Goal: Task Accomplishment & Management: Use online tool/utility

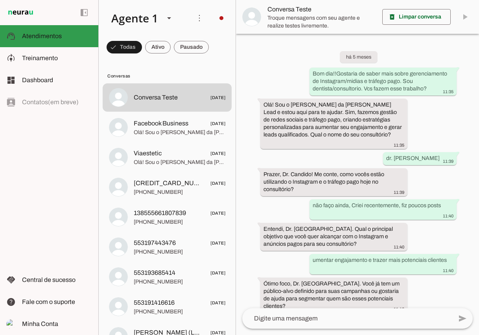
click at [65, 34] on slot at bounding box center [57, 35] width 70 height 9
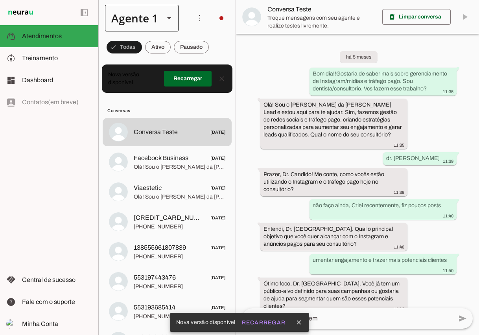
click at [171, 24] on div at bounding box center [169, 18] width 19 height 27
click at [210, 61] on md-item "Agente 2" at bounding box center [246, 72] width 73 height 22
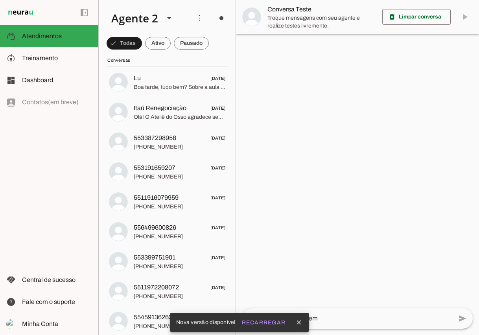
scroll to position [11, 0]
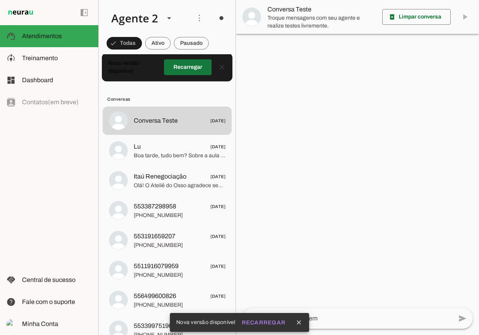
click at [172, 70] on span at bounding box center [188, 67] width 48 height 19
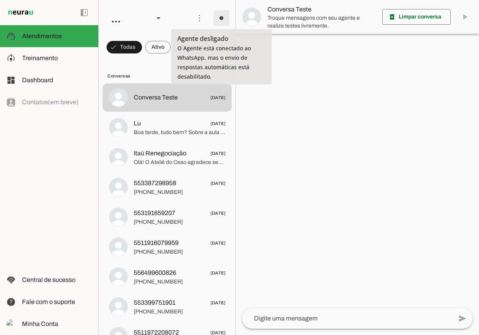
click at [222, 19] on span at bounding box center [221, 18] width 19 height 19
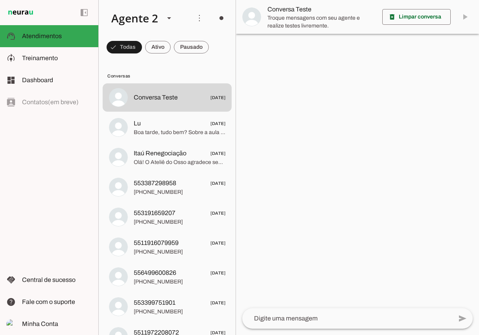
click at [204, 24] on span at bounding box center [199, 18] width 19 height 19
click at [180, 27] on slot at bounding box center [145, 18] width 80 height 27
click at [165, 15] on slot at bounding box center [169, 17] width 9 height 9
click at [99, 36] on div "left_panel_open left_panel_close" at bounding box center [167, 18] width 137 height 36
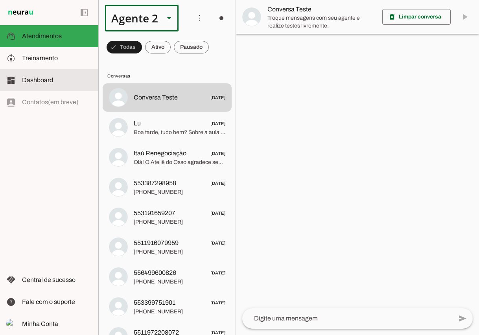
click at [42, 81] on span "Dashboard" at bounding box center [37, 80] width 31 height 7
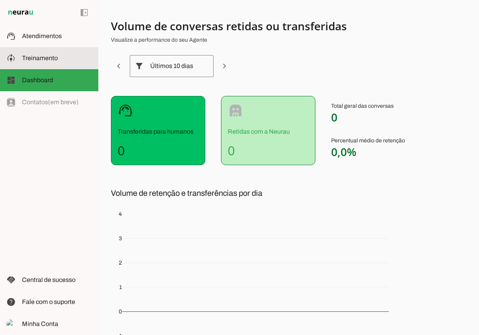
click at [54, 64] on md-item "model_training Treinamento Treinamento" at bounding box center [49, 58] width 98 height 22
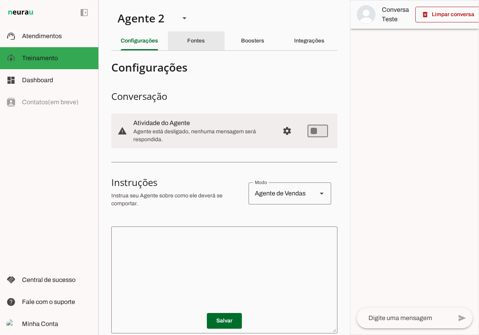
click at [193, 46] on div "Fontes" at bounding box center [196, 40] width 18 height 19
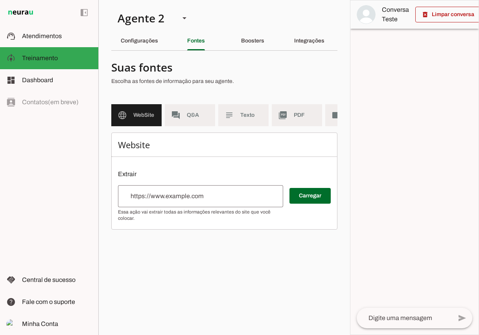
click at [249, 48] on div "Boosters" at bounding box center [252, 40] width 23 height 19
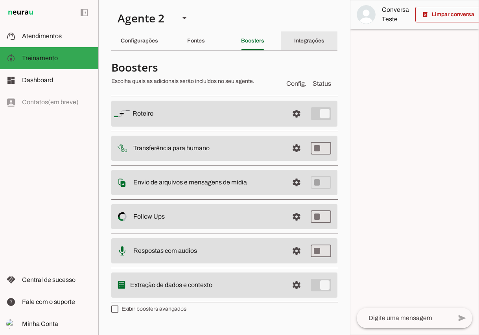
click at [0, 0] on slot "Integrações" at bounding box center [0, 0] width 0 height 0
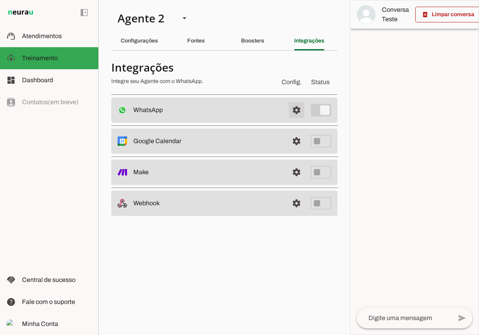
click at [297, 108] on span at bounding box center [296, 110] width 19 height 19
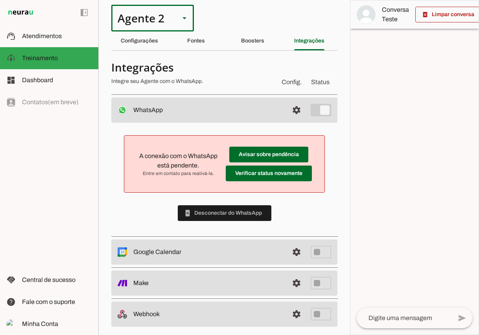
click at [180, 20] on slot at bounding box center [184, 17] width 9 height 9
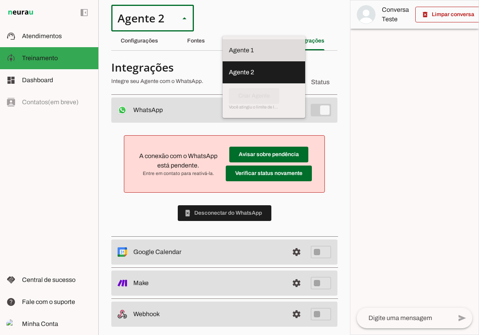
click at [229, 48] on slot at bounding box center [264, 50] width 70 height 9
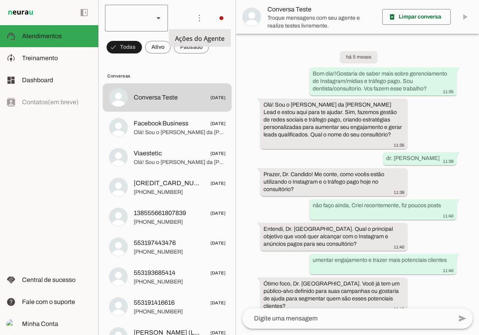
click at [159, 22] on slot at bounding box center [158, 17] width 9 height 9
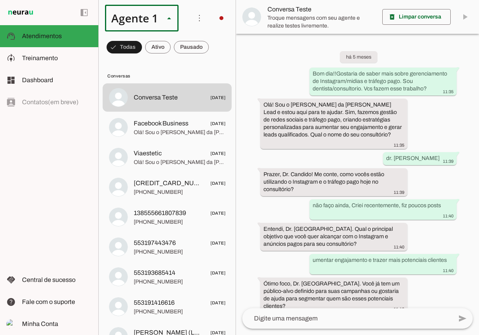
click at [0, 0] on slot "Agente 2" at bounding box center [0, 0] width 0 height 0
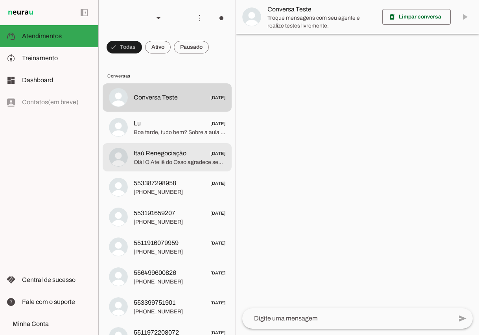
scroll to position [14, 0]
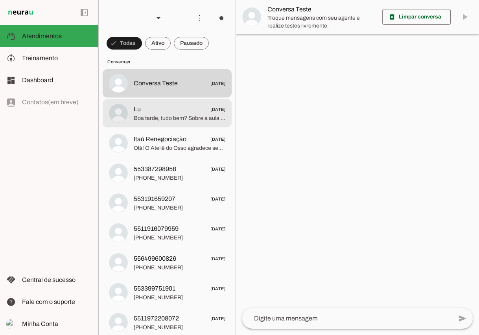
click at [181, 112] on span "Lu [DATE]" at bounding box center [180, 110] width 92 height 10
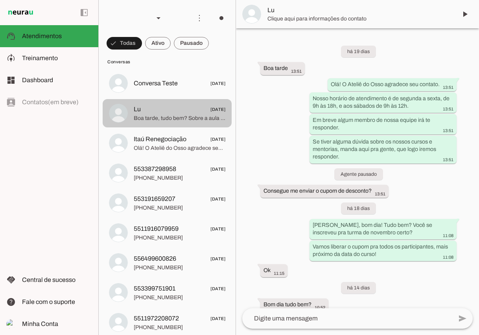
scroll to position [367, 0]
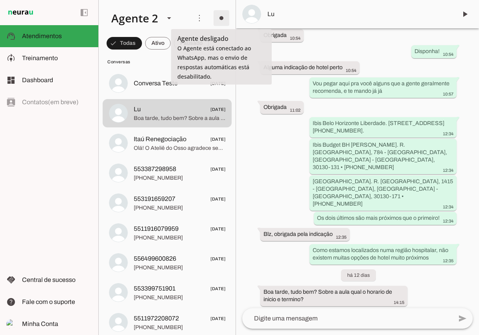
click at [226, 15] on span at bounding box center [221, 18] width 19 height 19
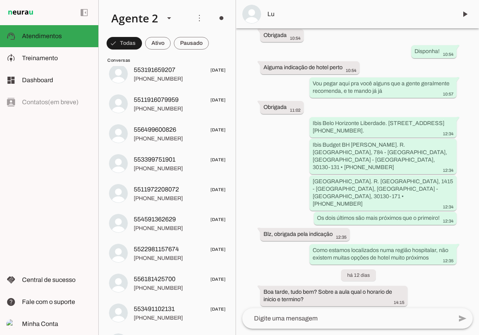
scroll to position [45, 0]
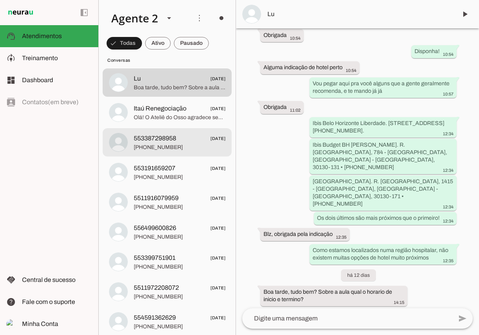
click at [211, 135] on span "[DATE]" at bounding box center [218, 139] width 15 height 10
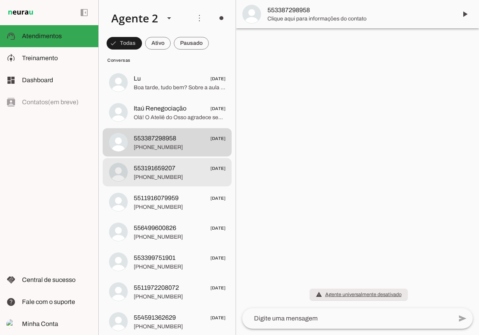
click at [186, 175] on span "[PHONE_NUMBER]" at bounding box center [180, 178] width 92 height 8
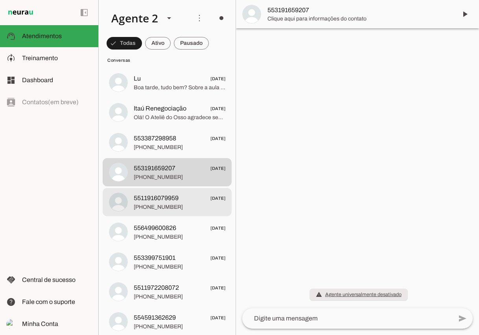
click at [184, 204] on span "[PHONE_NUMBER]" at bounding box center [180, 208] width 92 height 8
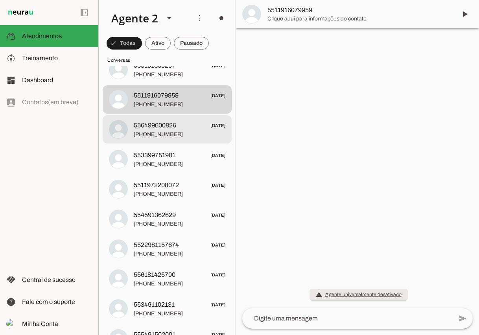
scroll to position [87, 0]
